Goal: Transaction & Acquisition: Purchase product/service

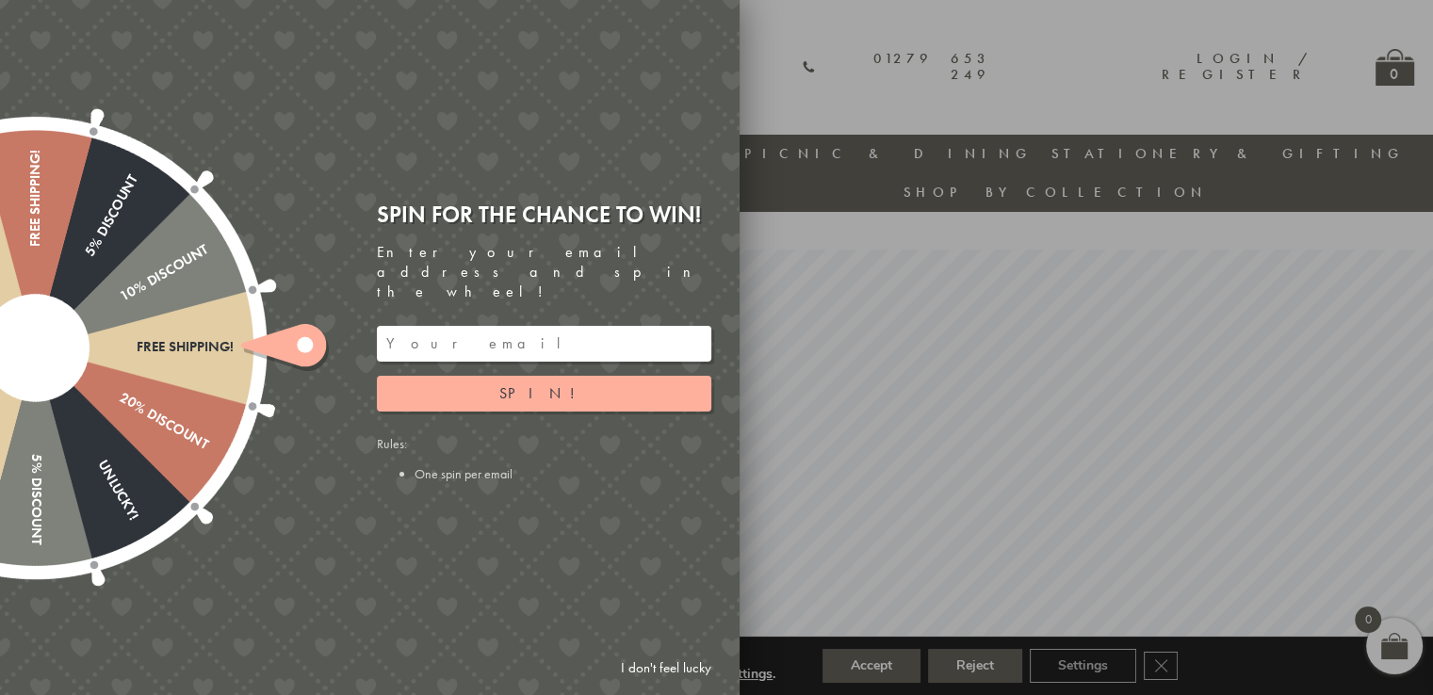
click at [543, 336] on input "email" at bounding box center [544, 344] width 334 height 36
click at [653, 666] on link "I don't feel lucky" at bounding box center [665, 668] width 109 height 35
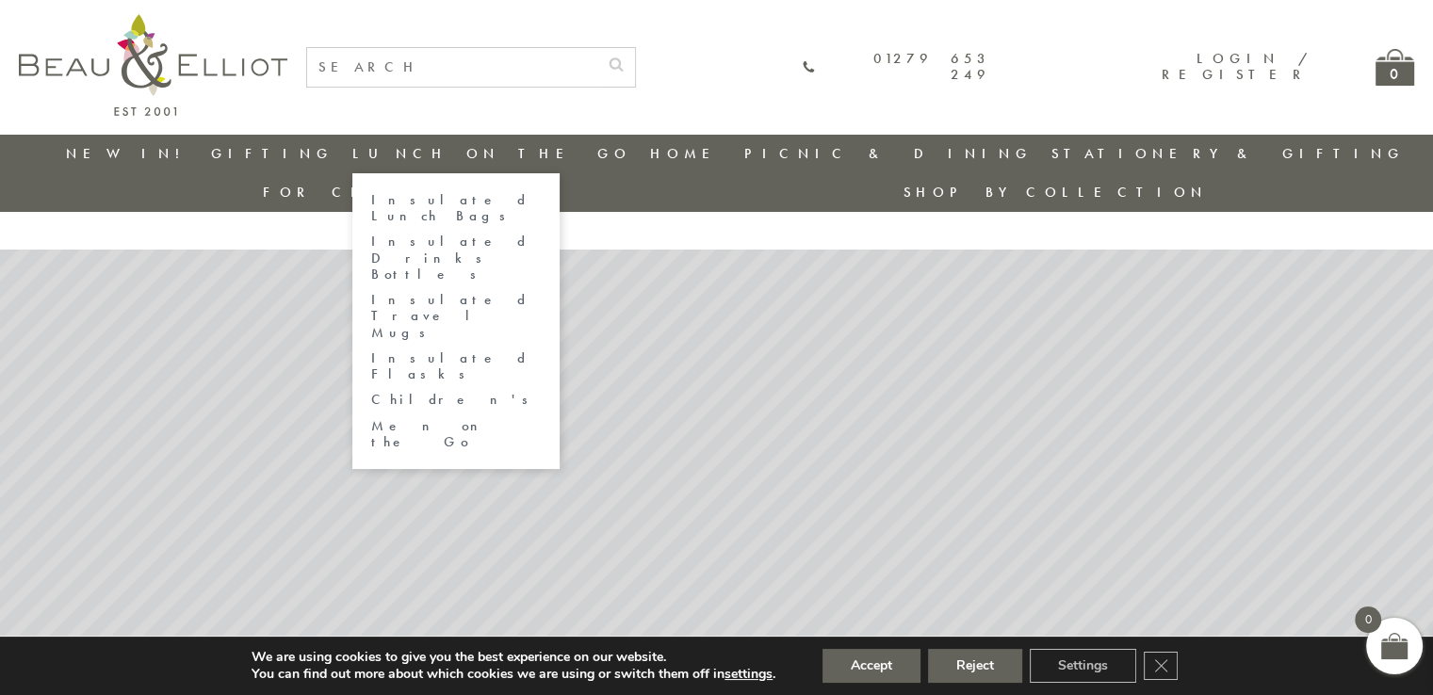
click at [386, 144] on link "Lunch On The Go" at bounding box center [491, 153] width 279 height 19
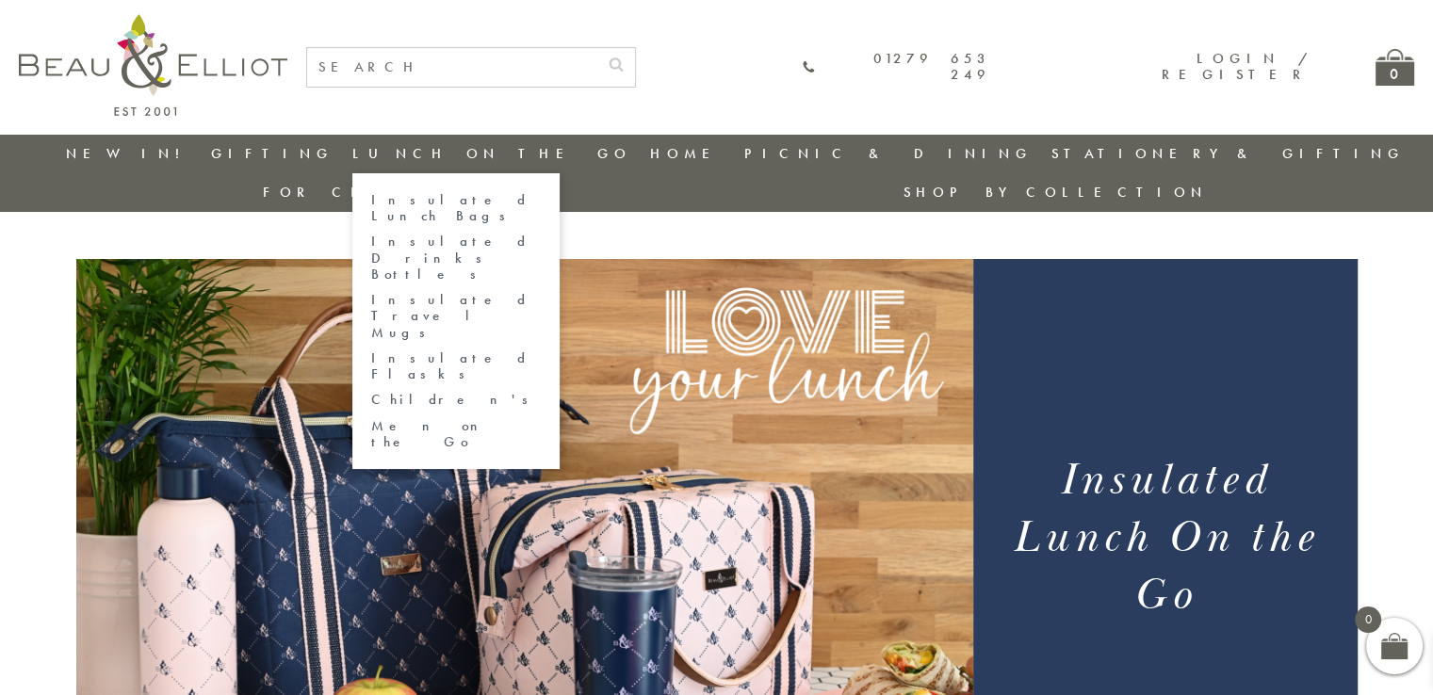
click at [388, 194] on link "Insulated Lunch Bags" at bounding box center [456, 208] width 170 height 33
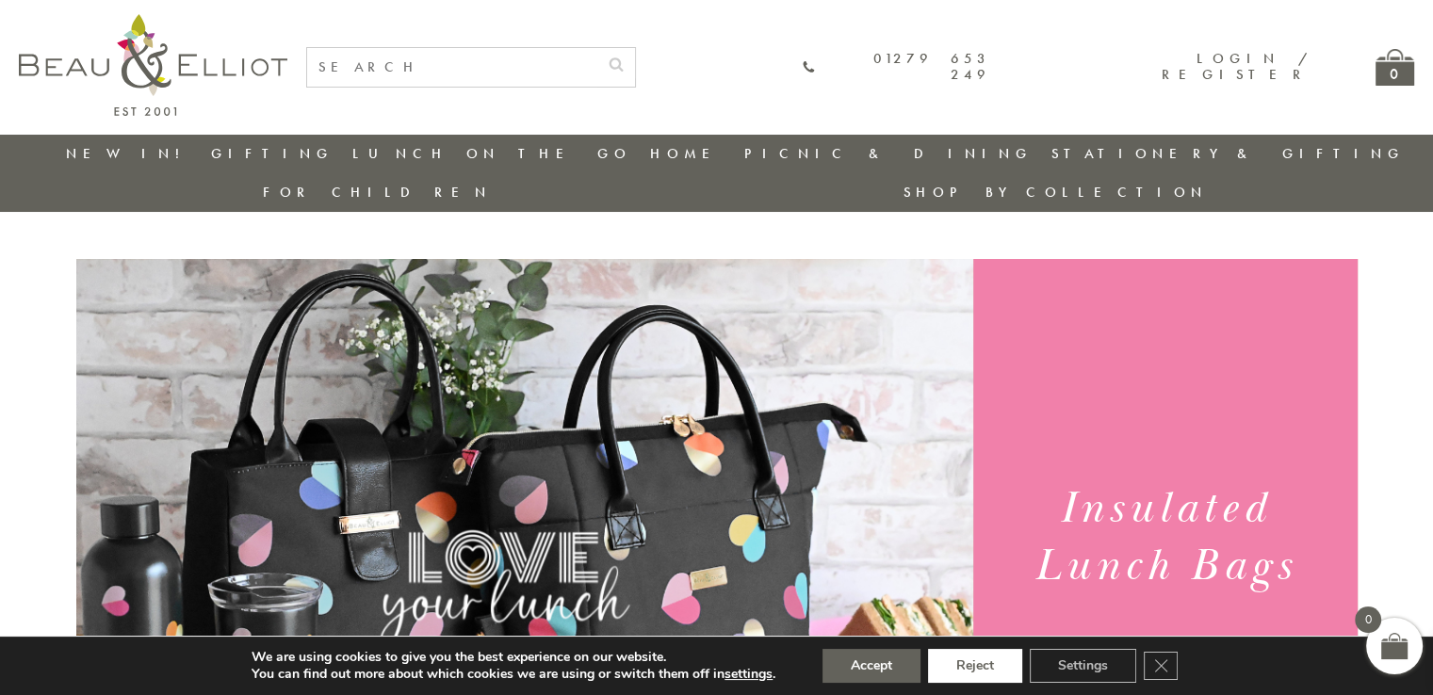
click at [1003, 672] on button "Reject" at bounding box center [975, 666] width 94 height 34
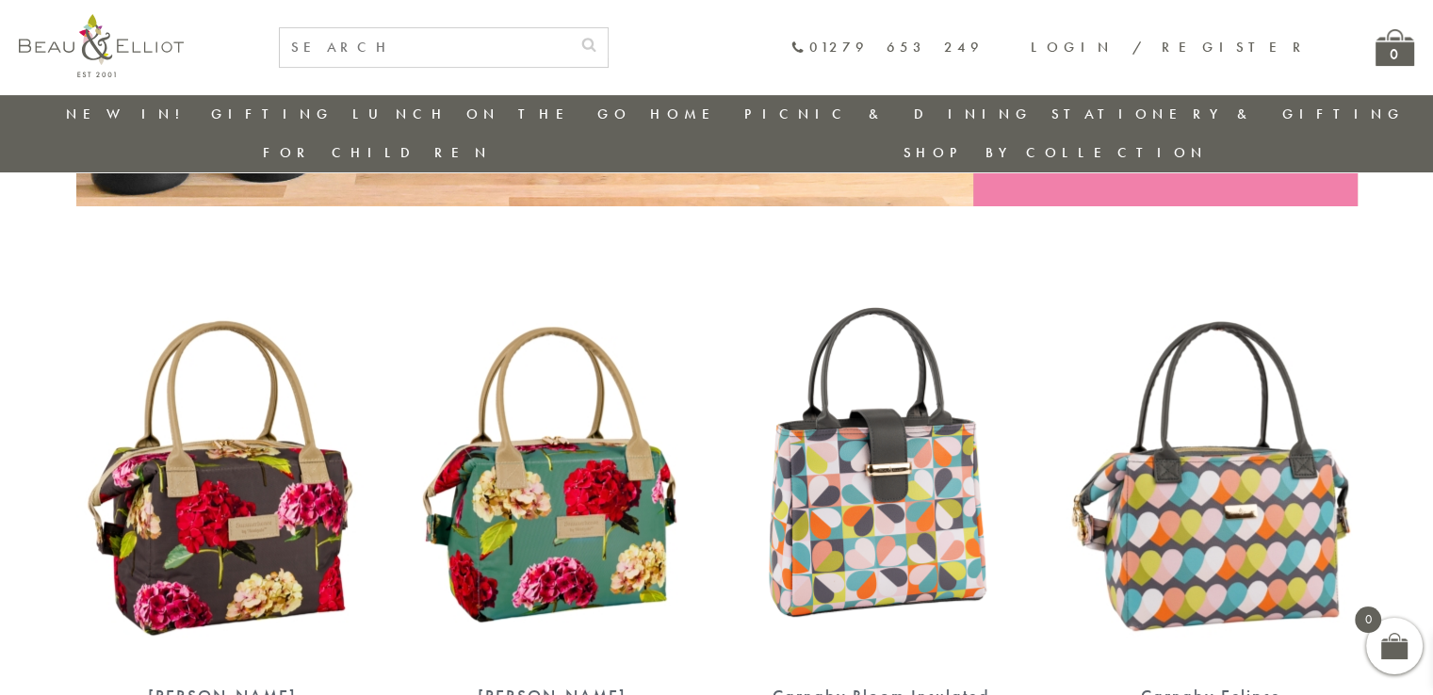
scroll to position [568, 0]
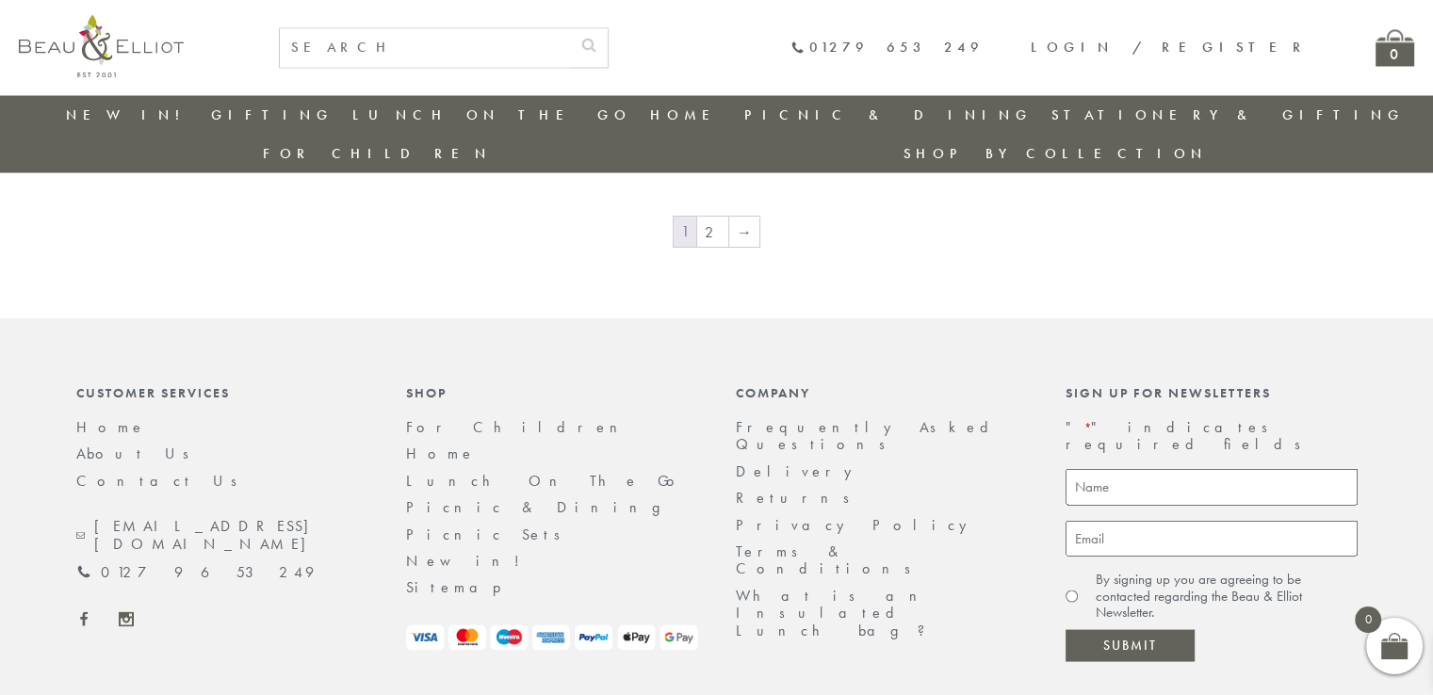
scroll to position [3512, 0]
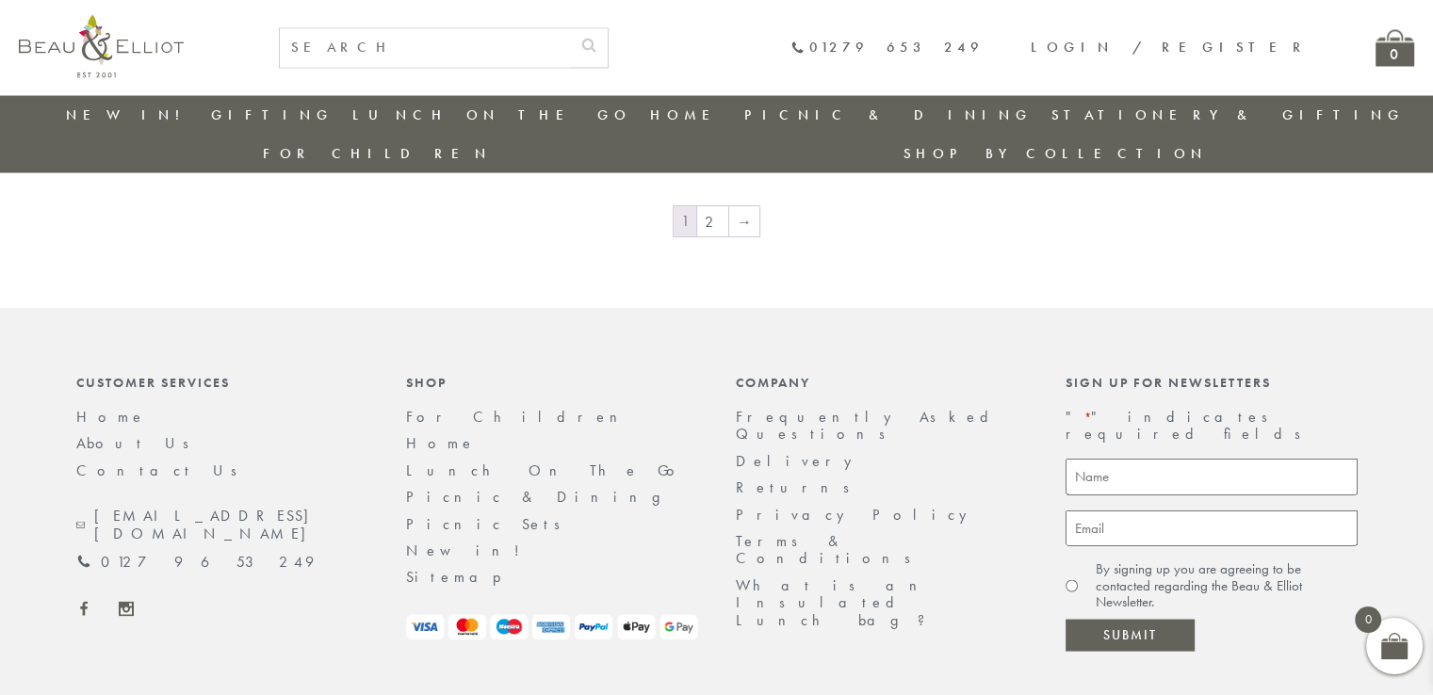
click at [770, 450] on link "Delivery" at bounding box center [799, 460] width 126 height 20
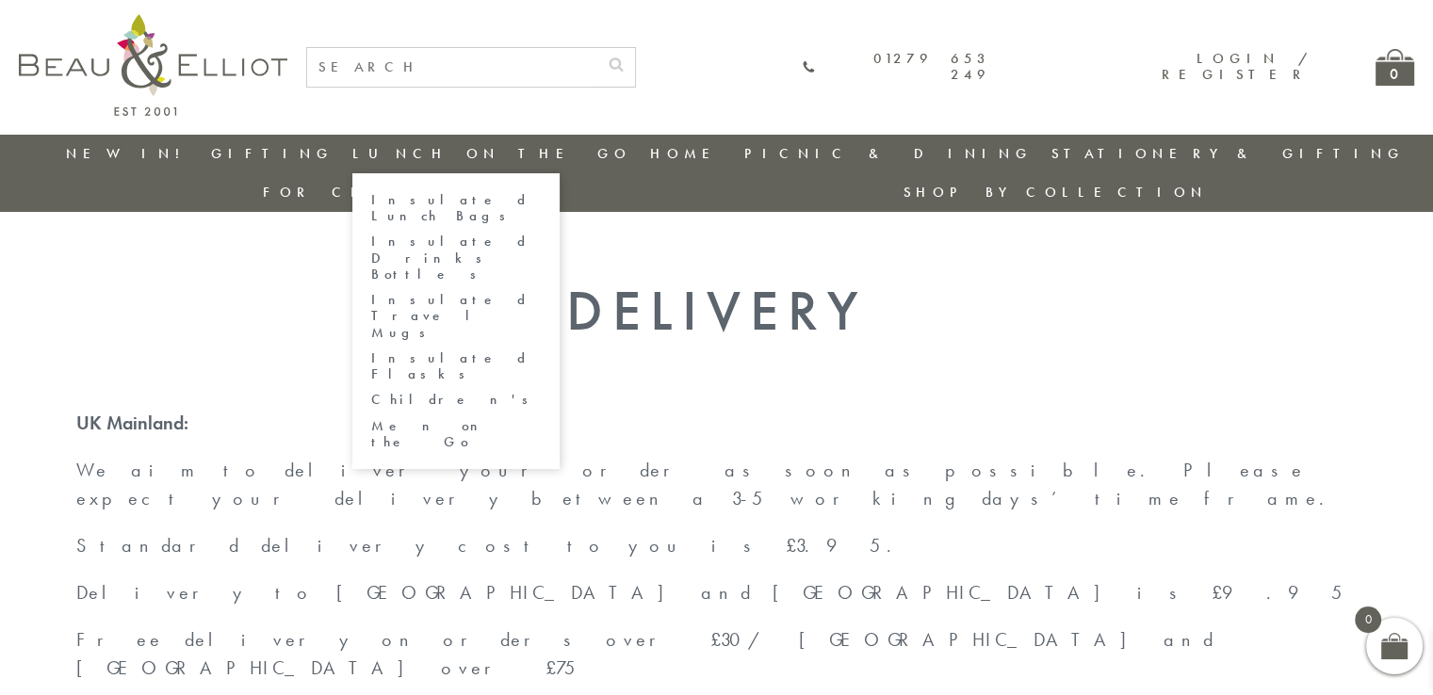
click at [388, 292] on link "Insulated Travel Mugs" at bounding box center [456, 316] width 170 height 49
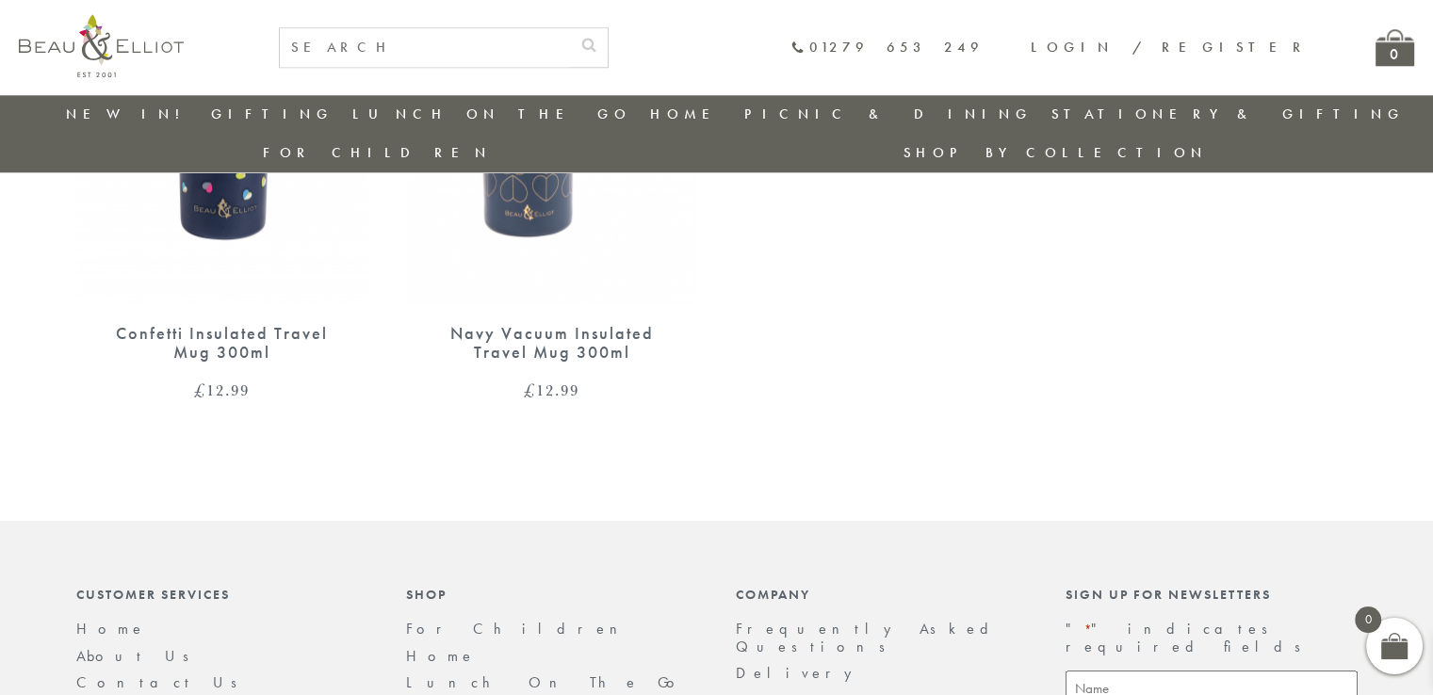
scroll to position [2091, 0]
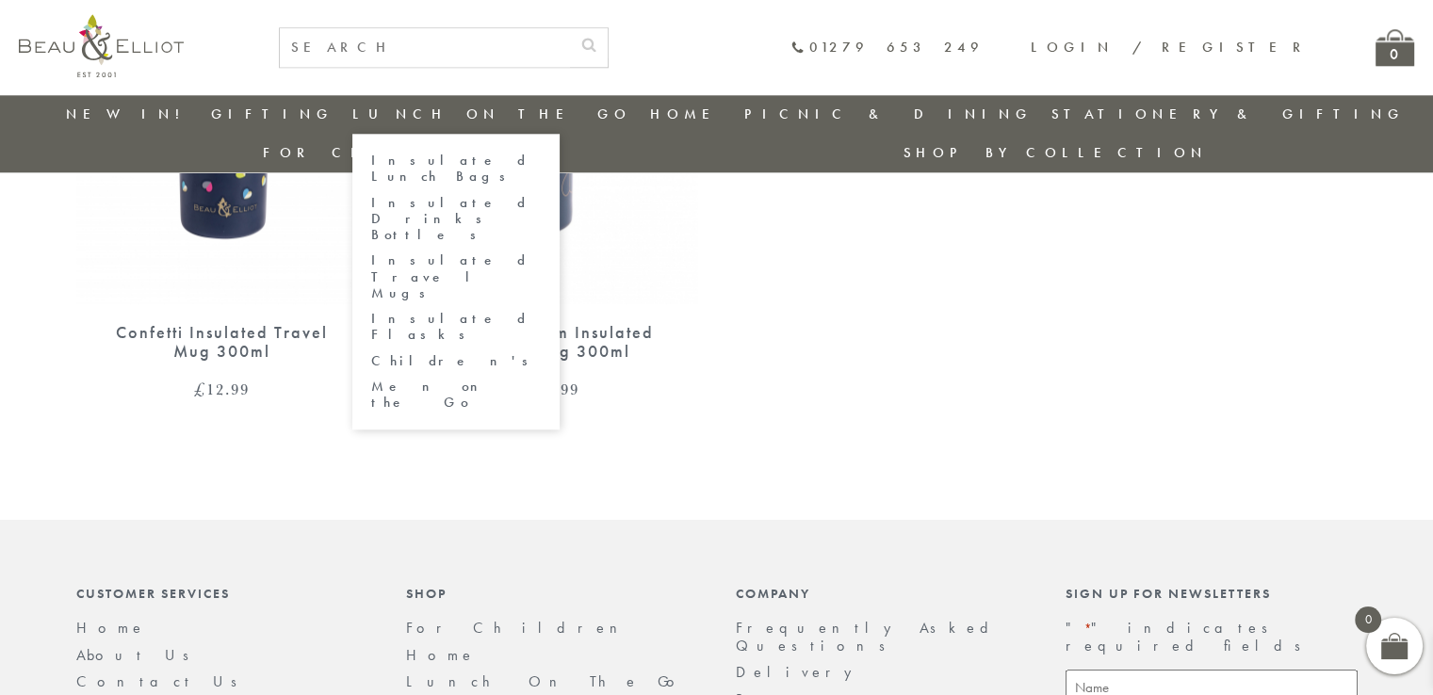
click at [412, 158] on link "Insulated Lunch Bags" at bounding box center [456, 169] width 170 height 33
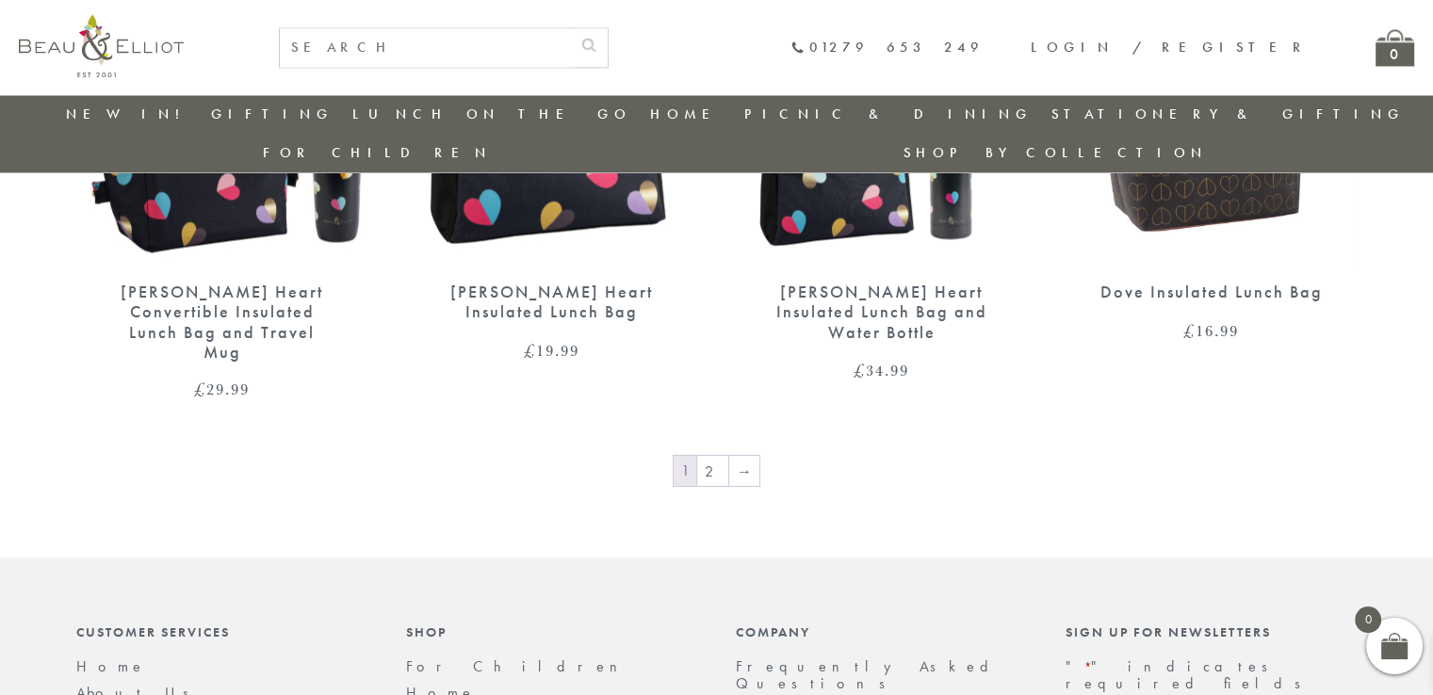
scroll to position [3297, 0]
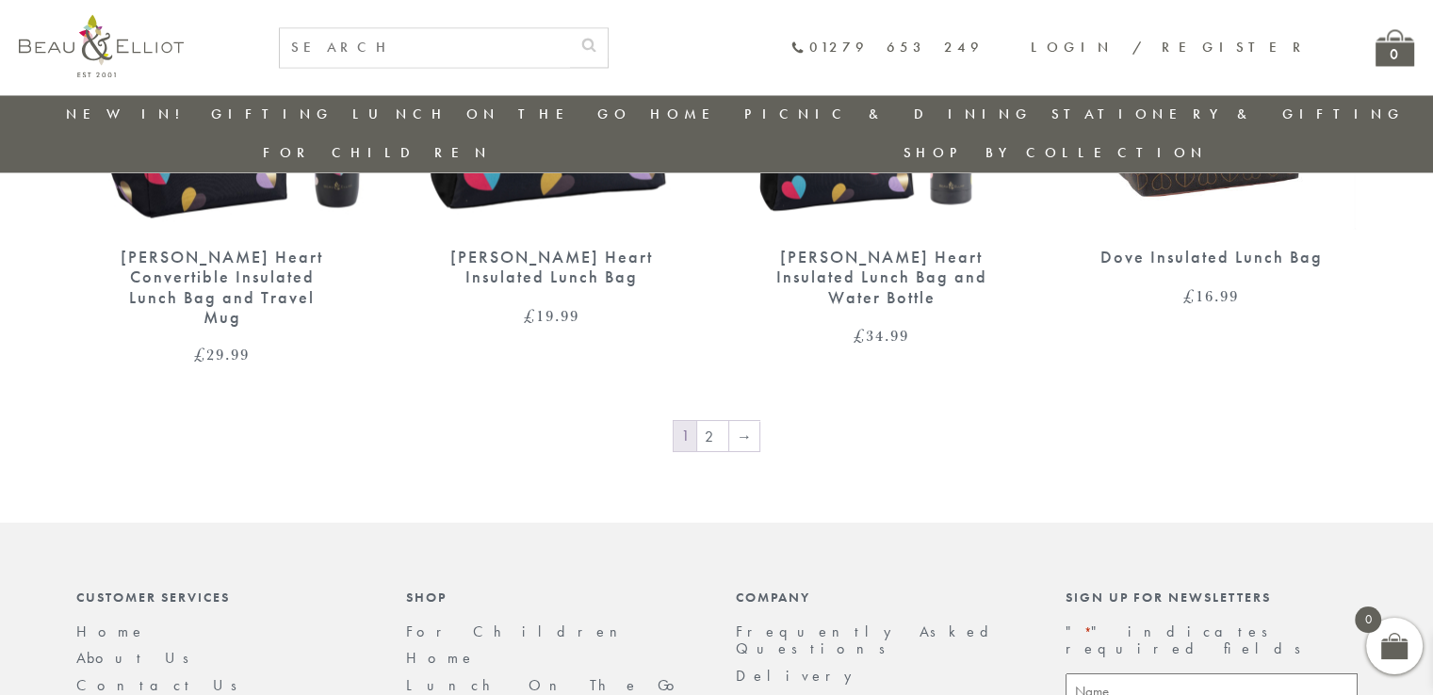
click at [714, 419] on nav "1 2 →" at bounding box center [716, 438] width 1281 height 38
click at [714, 421] on link "2" at bounding box center [712, 436] width 31 height 30
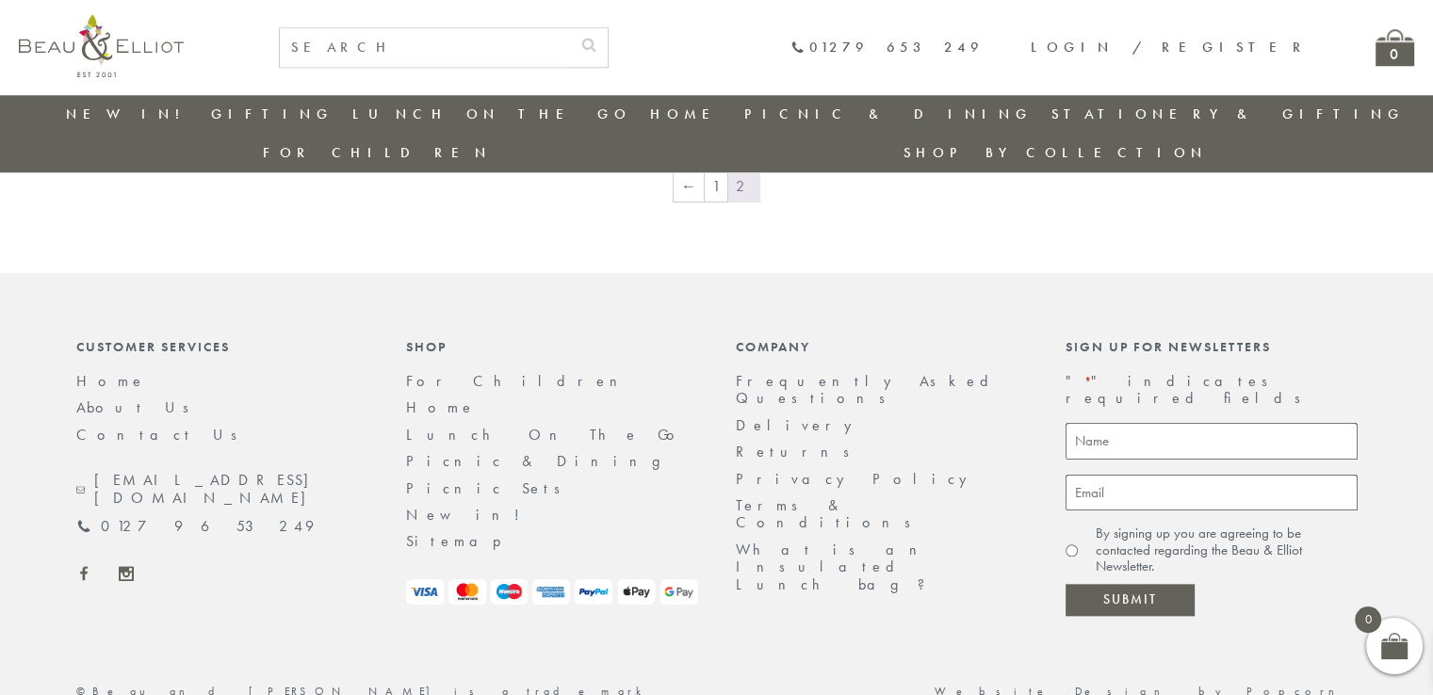
scroll to position [1756, 0]
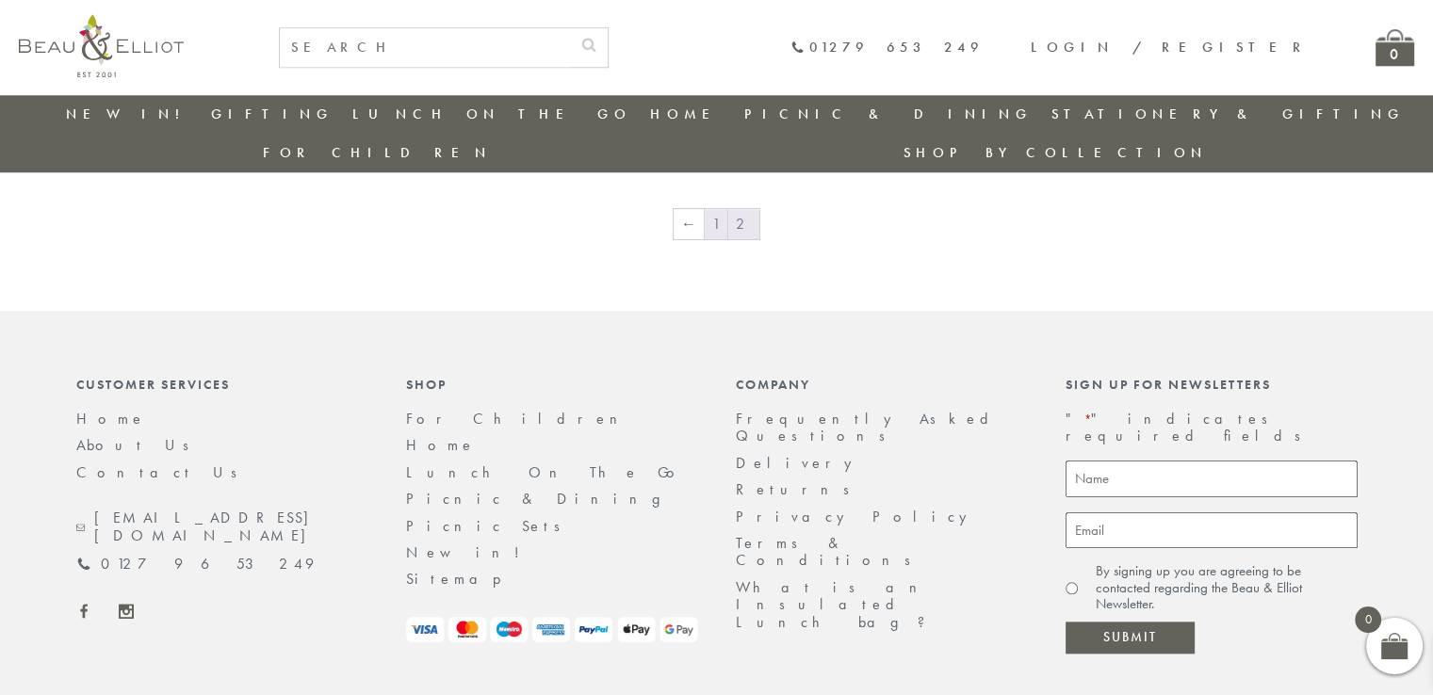
click at [722, 209] on link "1" at bounding box center [716, 224] width 23 height 30
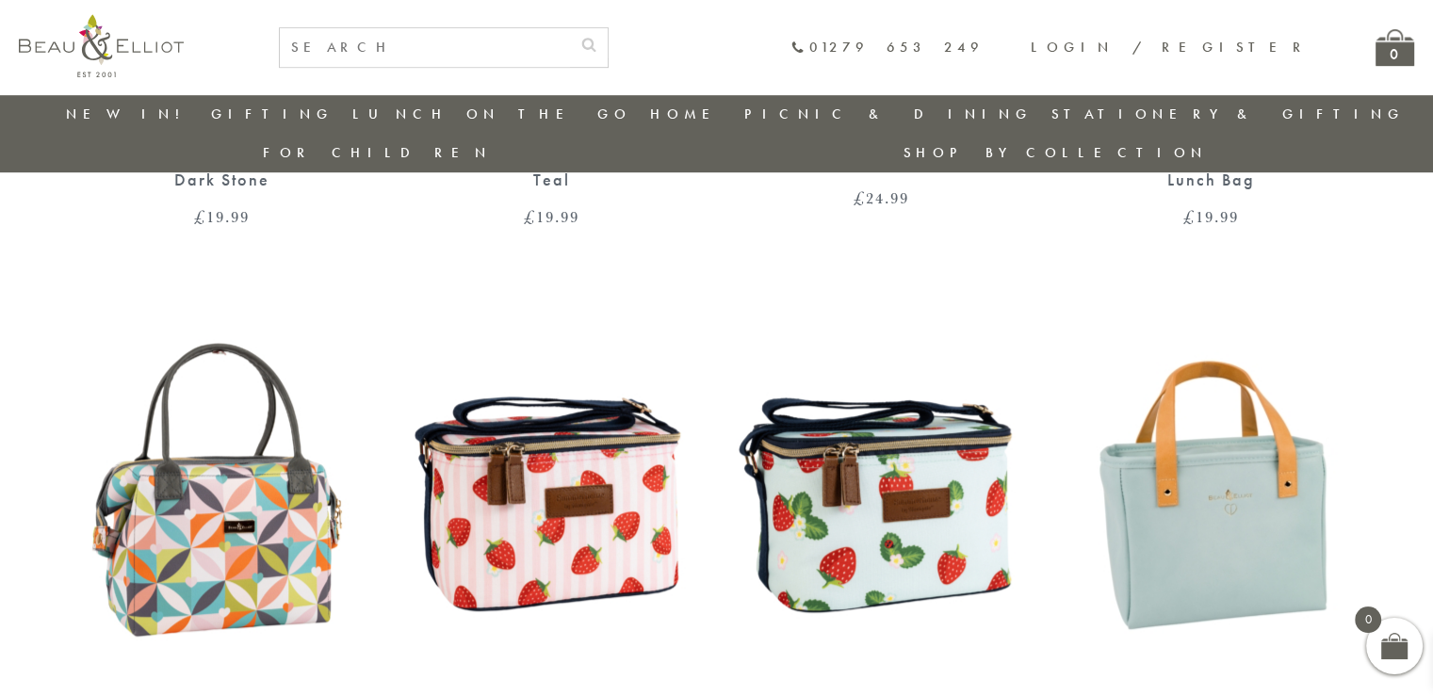
scroll to position [1175, 0]
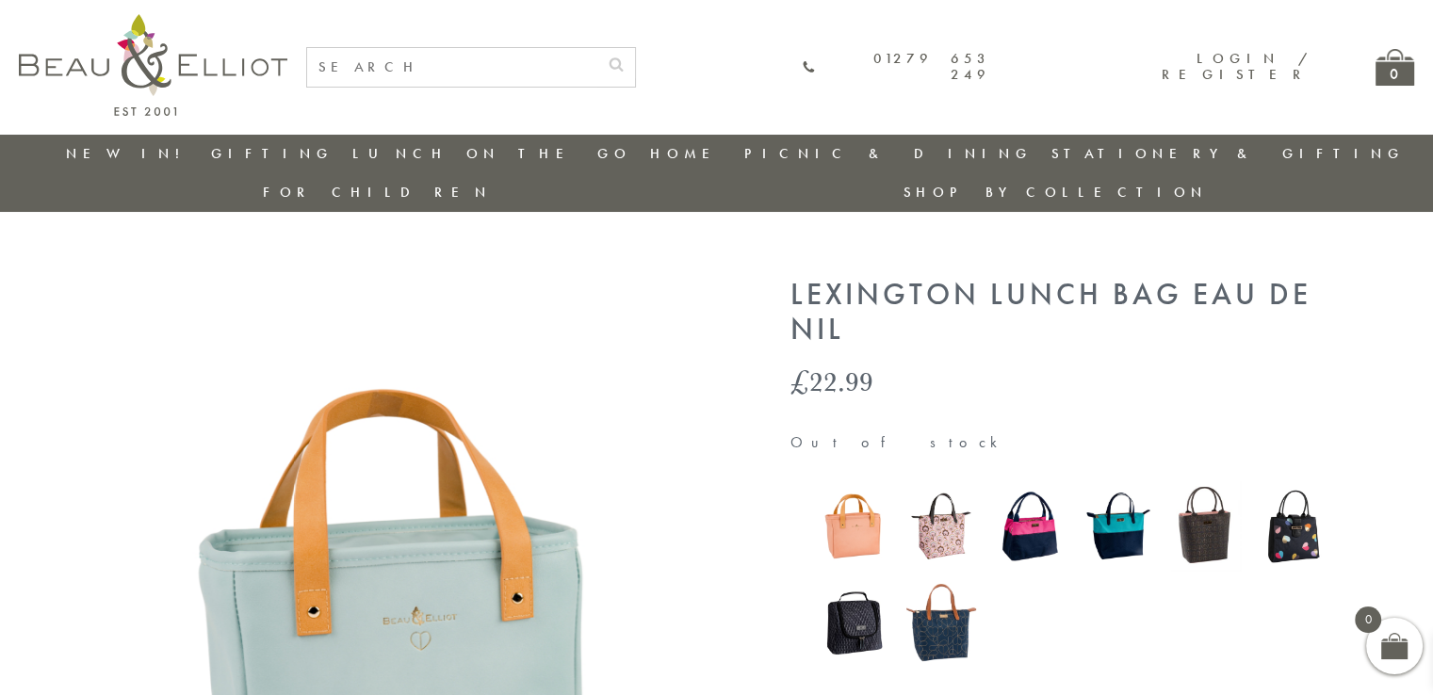
click at [861, 498] on img at bounding box center [854, 526] width 70 height 92
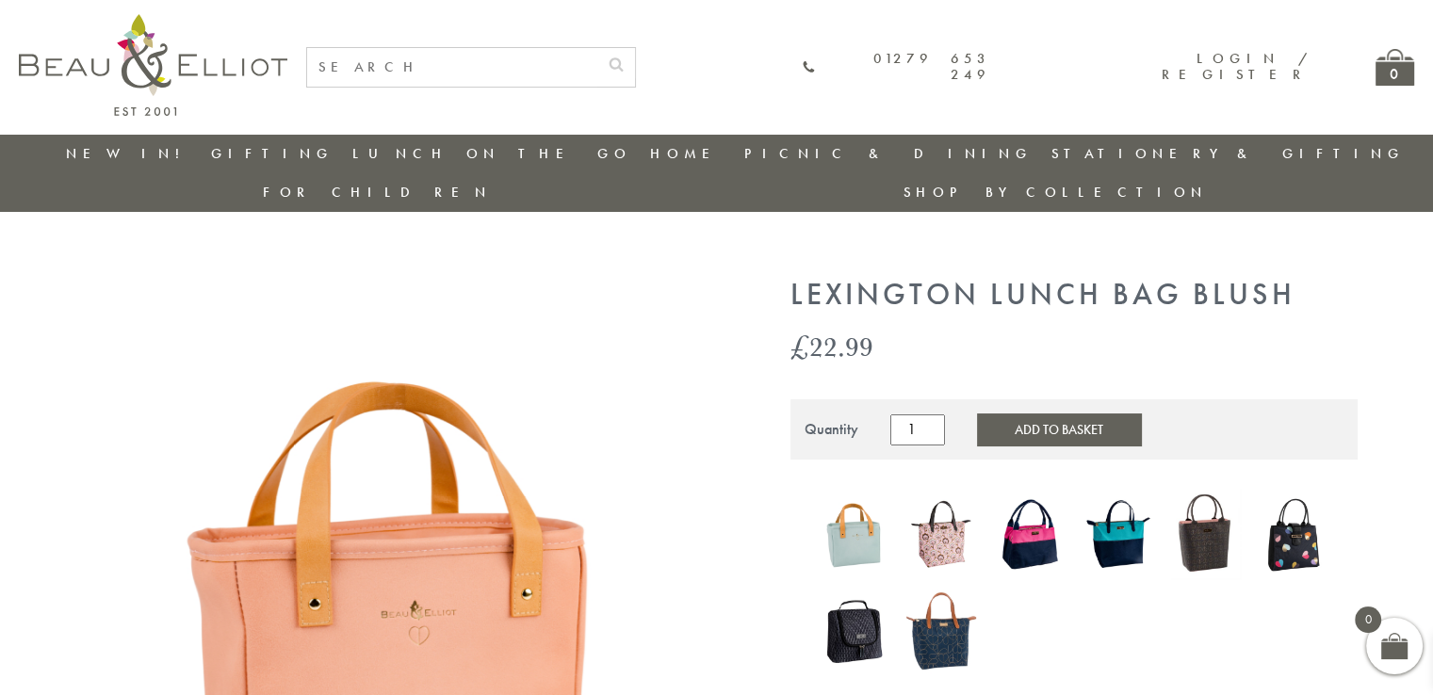
click at [937, 512] on img at bounding box center [941, 534] width 70 height 90
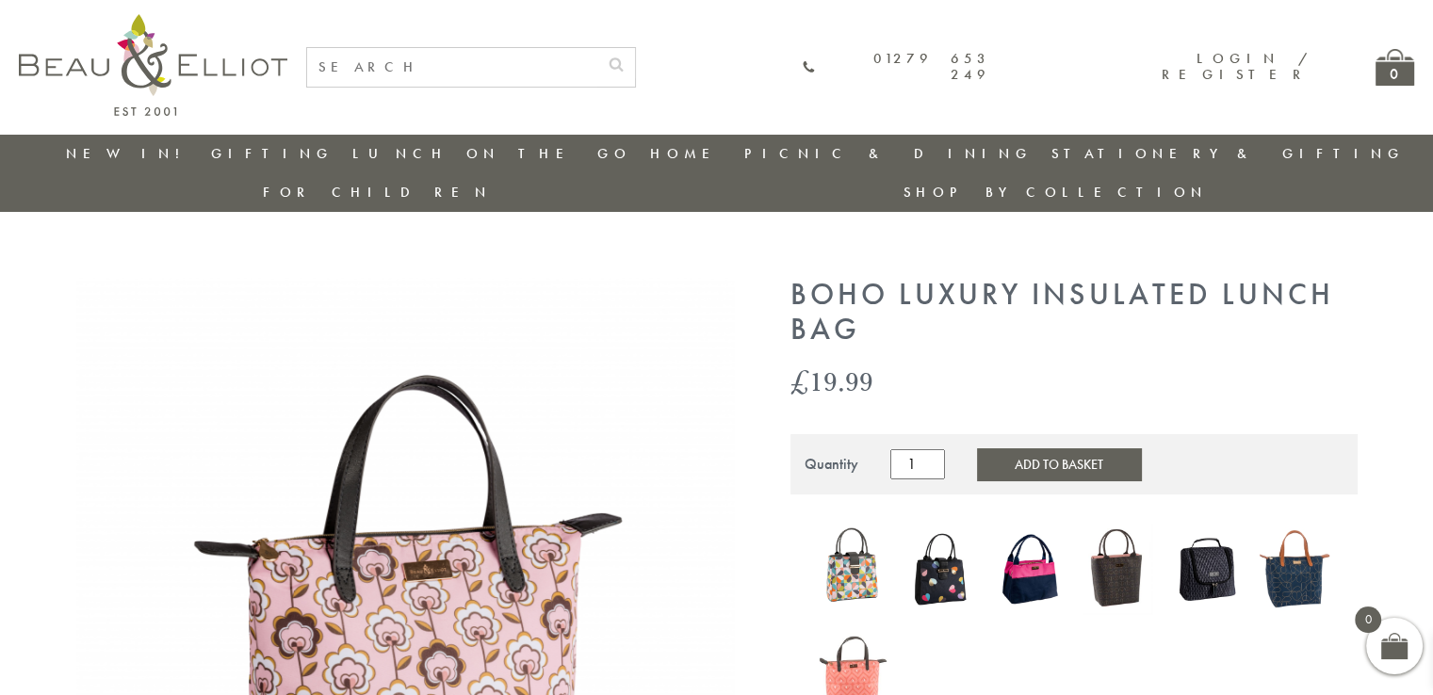
click at [1016, 534] on img at bounding box center [1030, 569] width 70 height 90
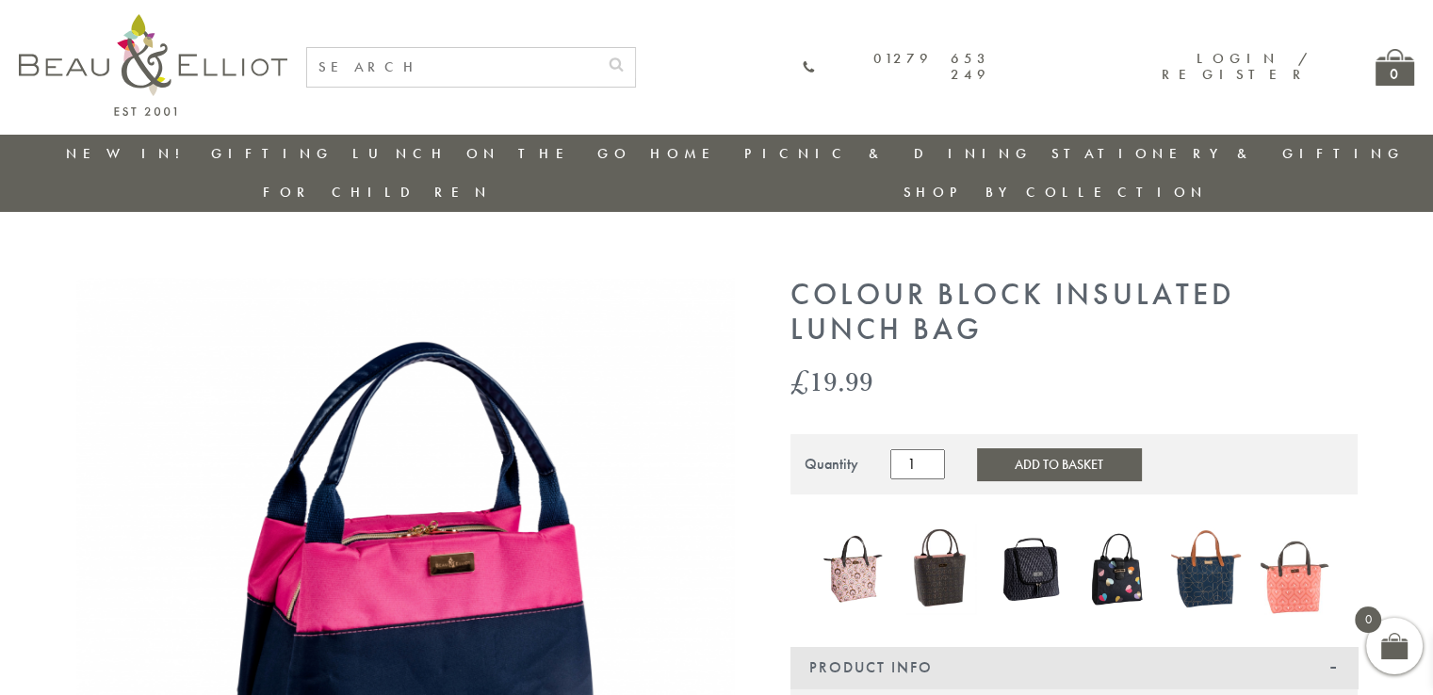
click at [936, 538] on img at bounding box center [941, 569] width 70 height 90
